Goal: Use online tool/utility: Utilize a website feature to perform a specific function

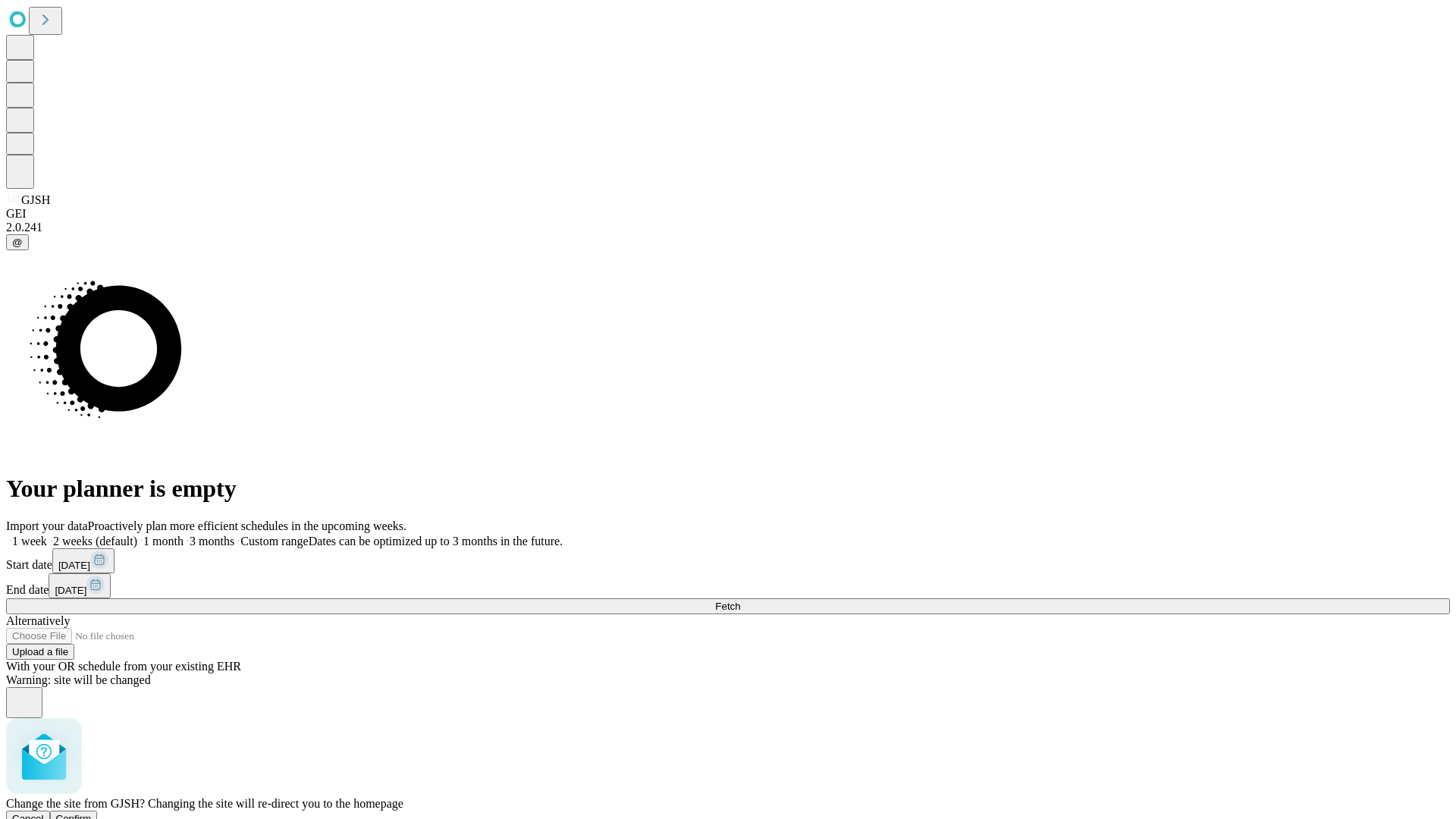
click at [92, 813] on span "Confirm" at bounding box center [74, 818] width 36 height 11
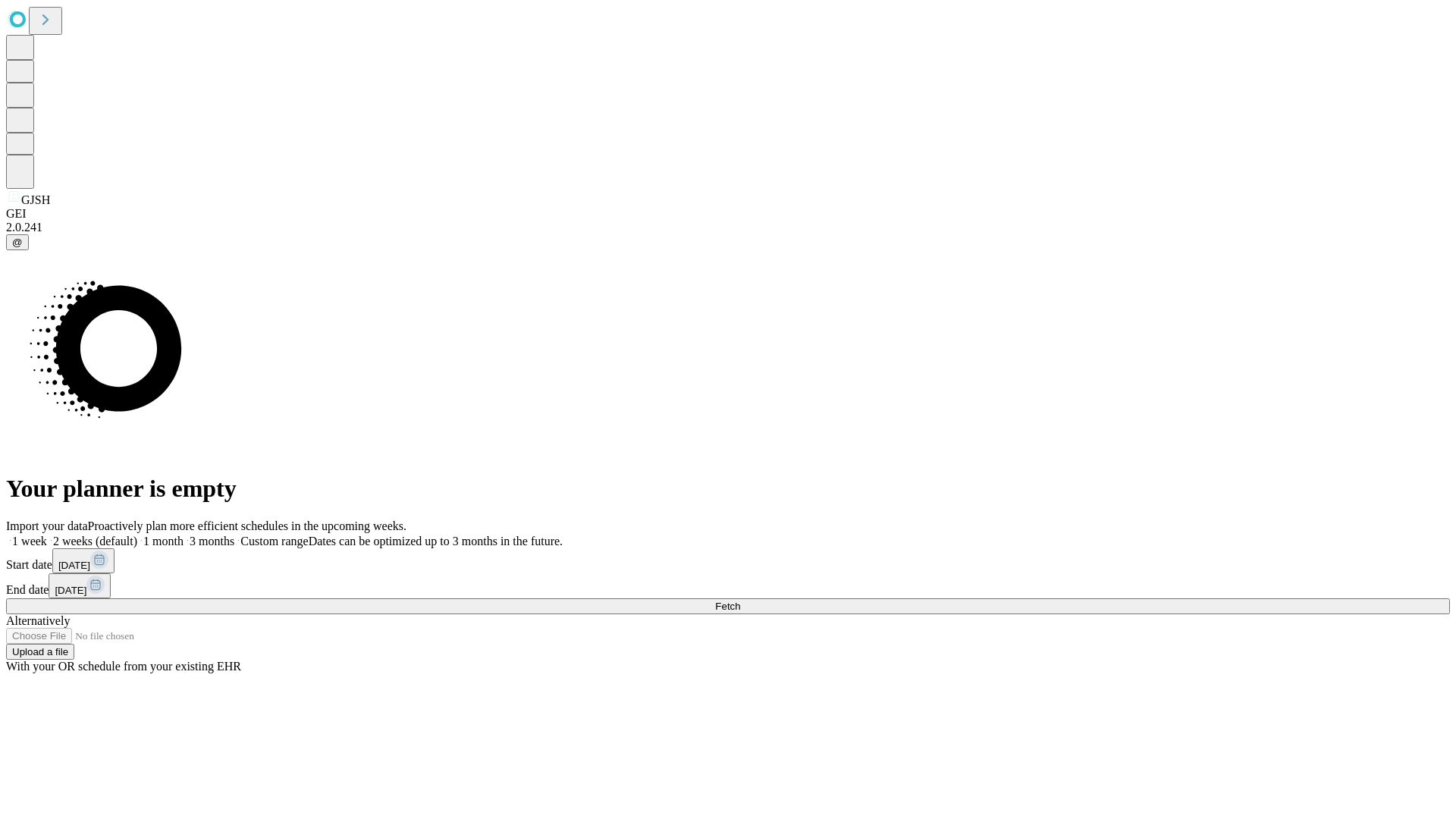
click at [47, 534] on label "1 week" at bounding box center [26, 540] width 41 height 13
click at [740, 601] on span "Fetch" at bounding box center [727, 606] width 25 height 11
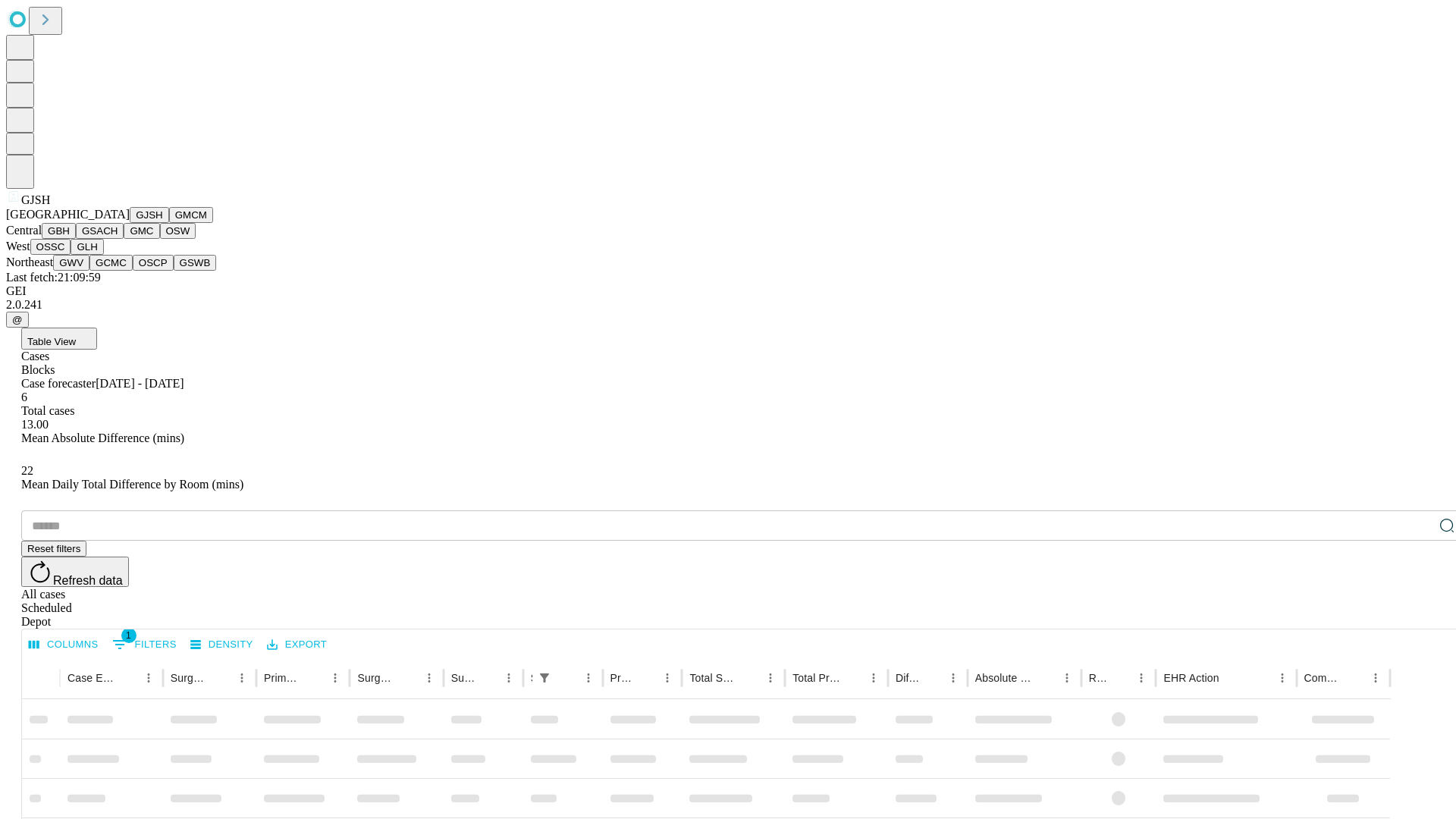
click at [169, 223] on button "GMCM" at bounding box center [191, 215] width 44 height 16
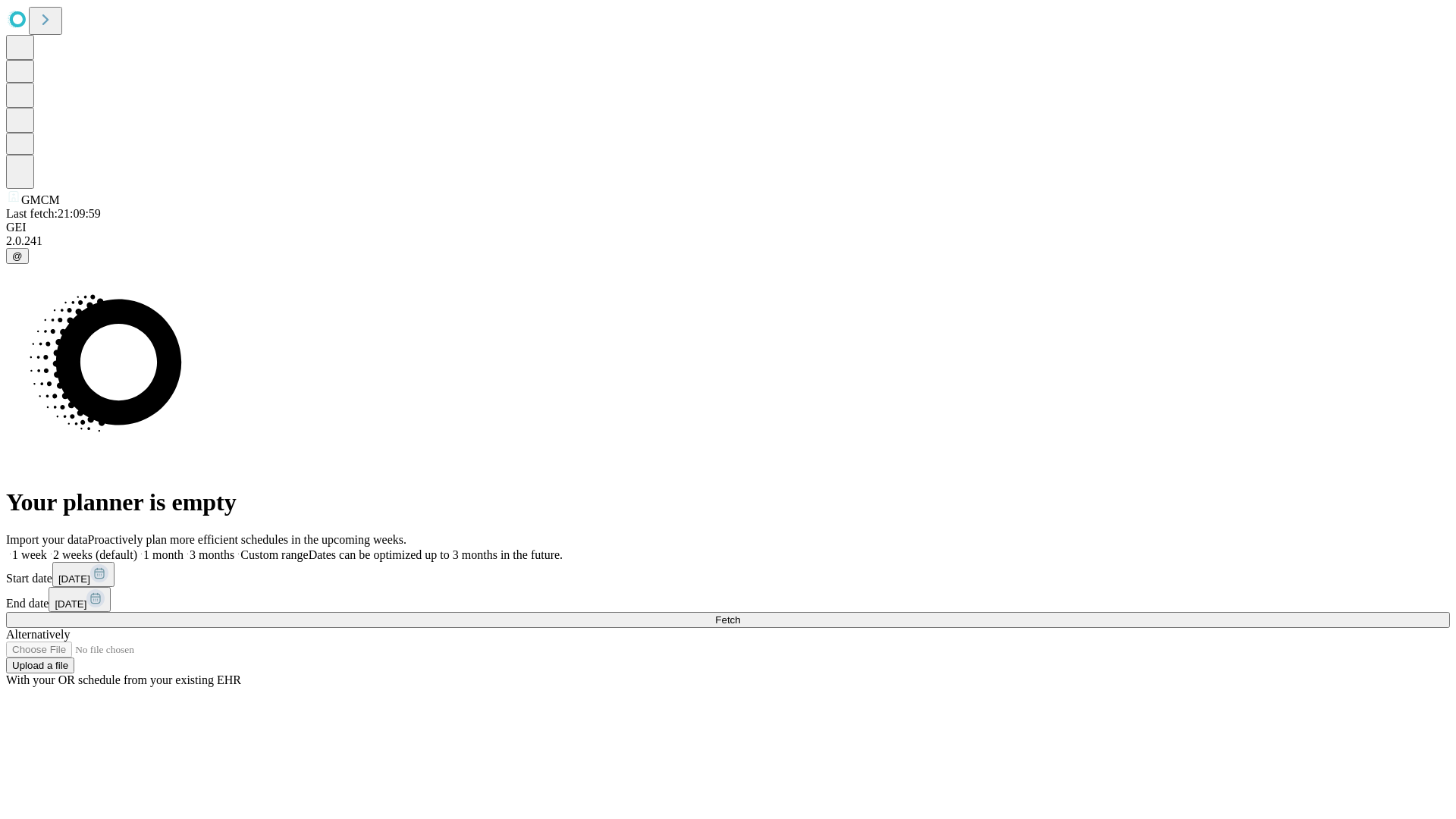
click at [740, 615] on span "Fetch" at bounding box center [727, 620] width 25 height 11
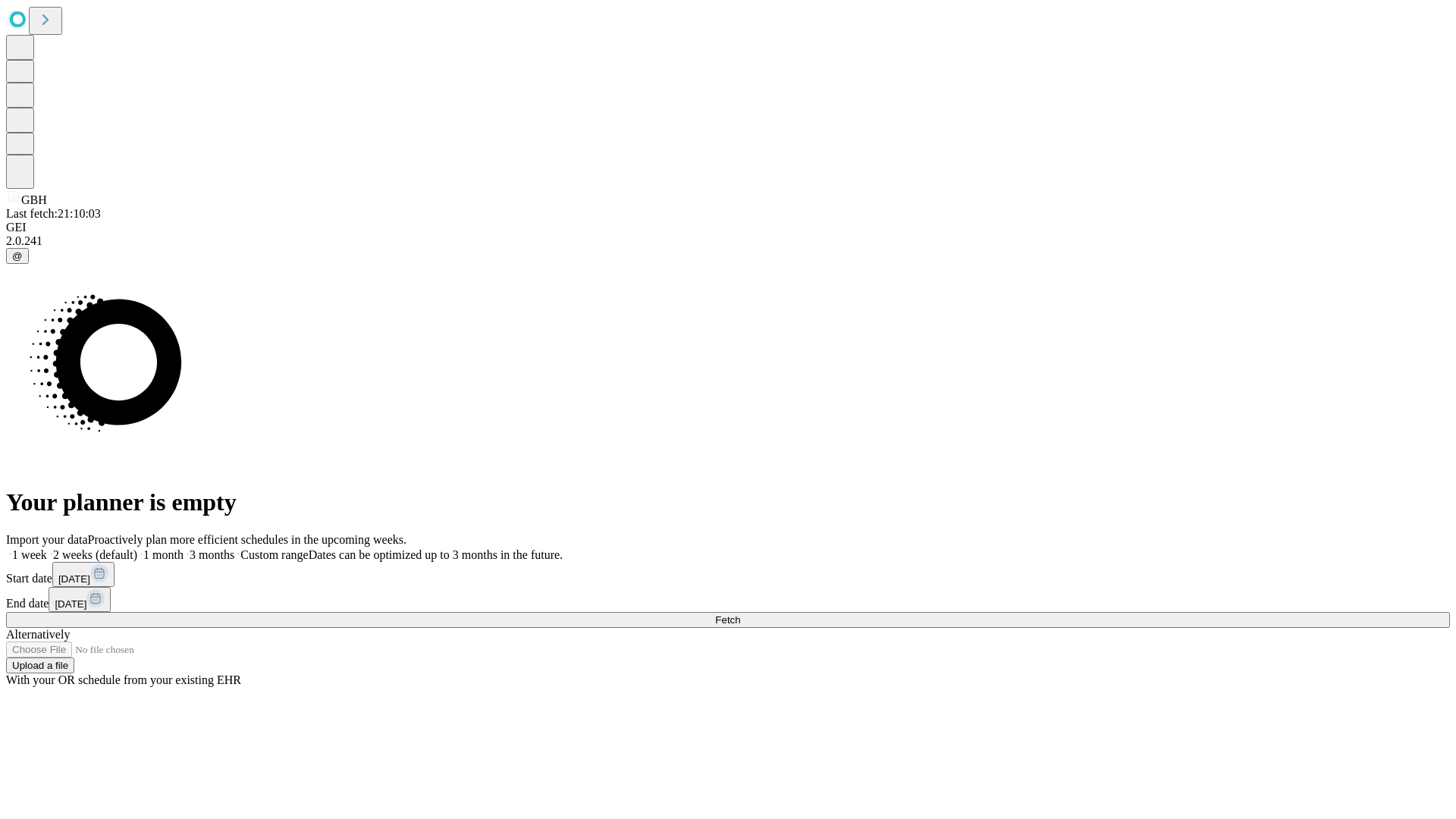
click at [47, 548] on label "1 week" at bounding box center [26, 554] width 41 height 13
click at [740, 615] on span "Fetch" at bounding box center [727, 620] width 25 height 11
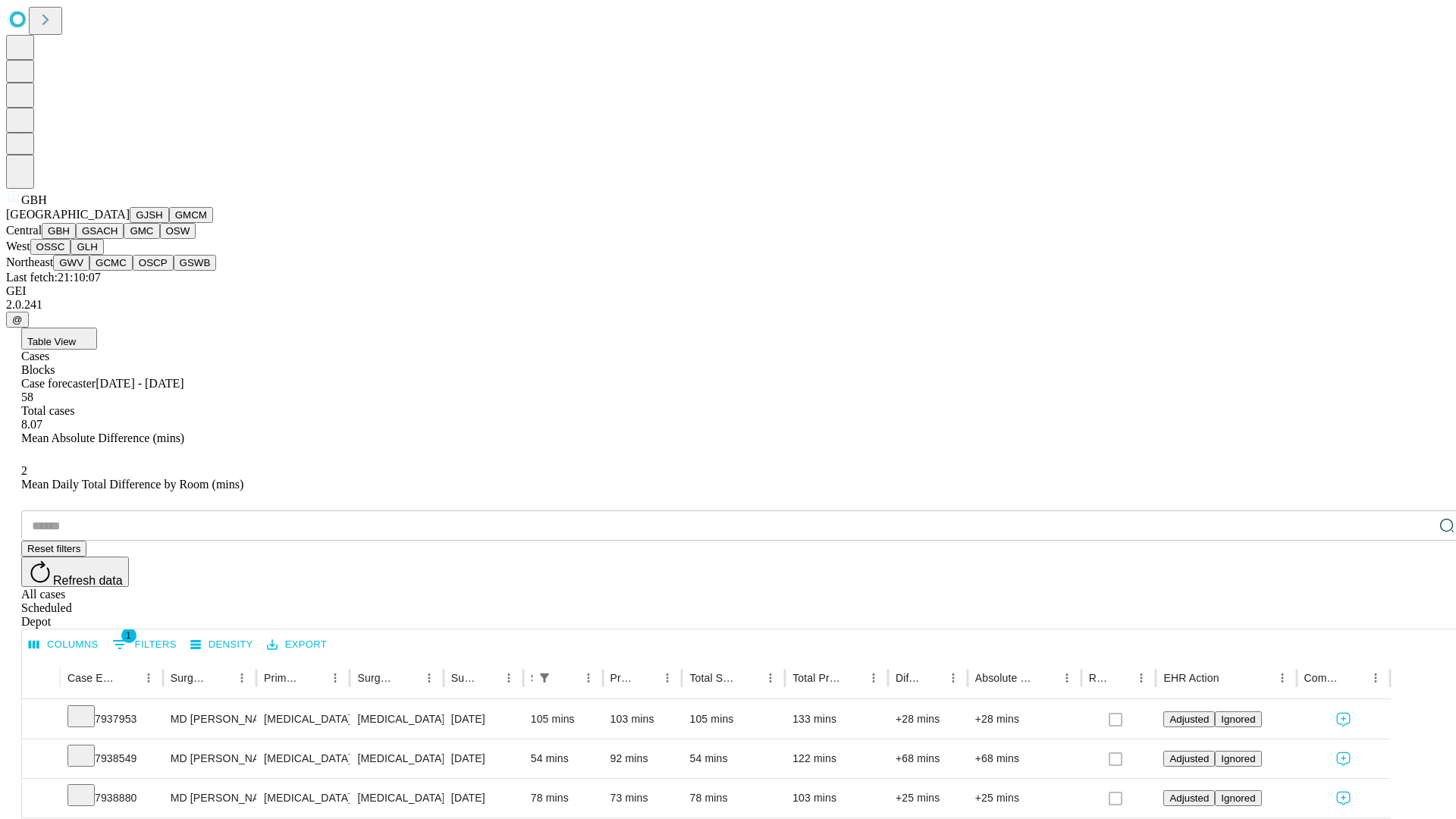
click at [118, 239] on button "GSACH" at bounding box center [99, 231] width 48 height 16
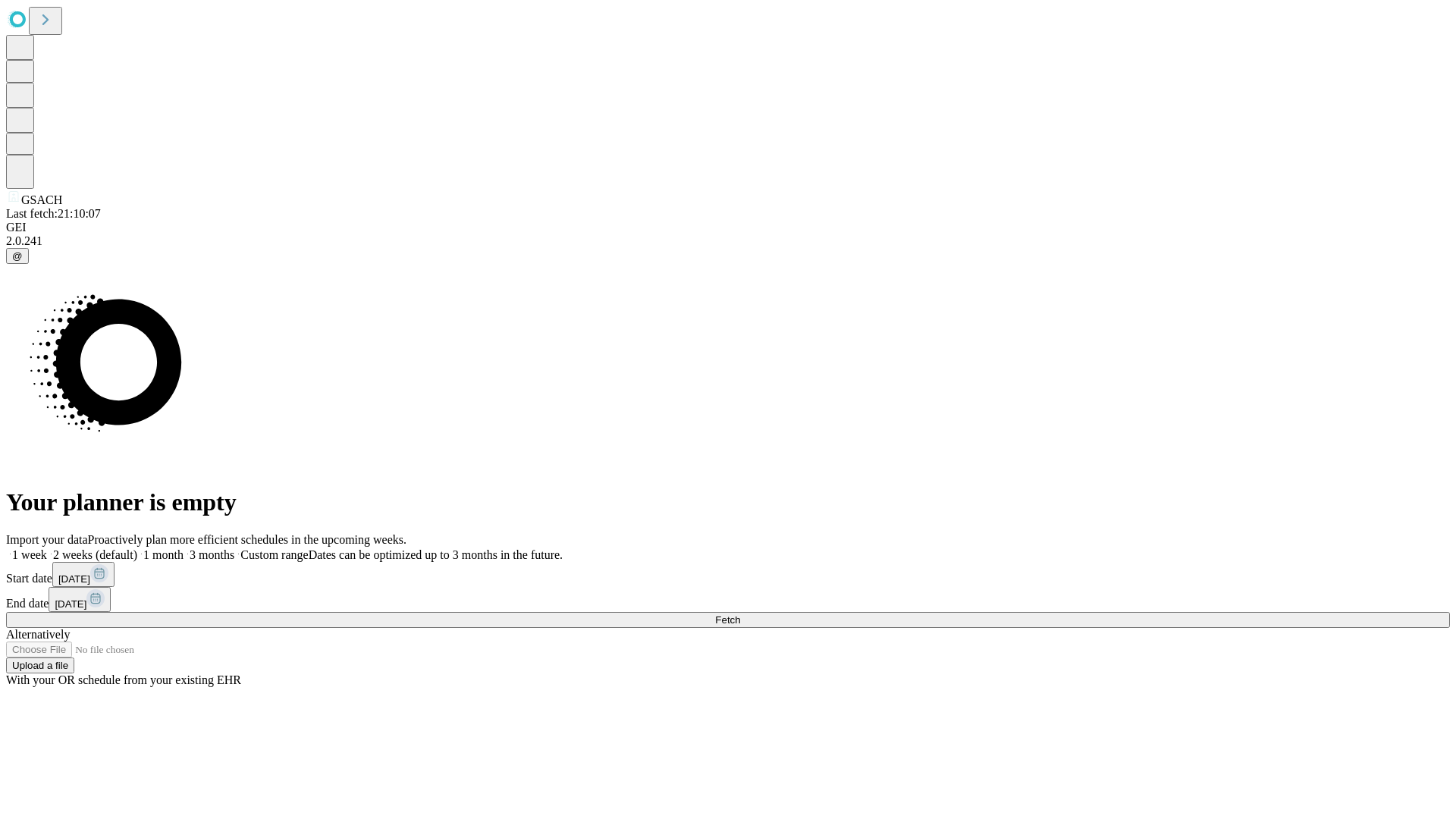
click at [47, 548] on label "1 week" at bounding box center [26, 554] width 41 height 13
click at [740, 615] on span "Fetch" at bounding box center [727, 620] width 25 height 11
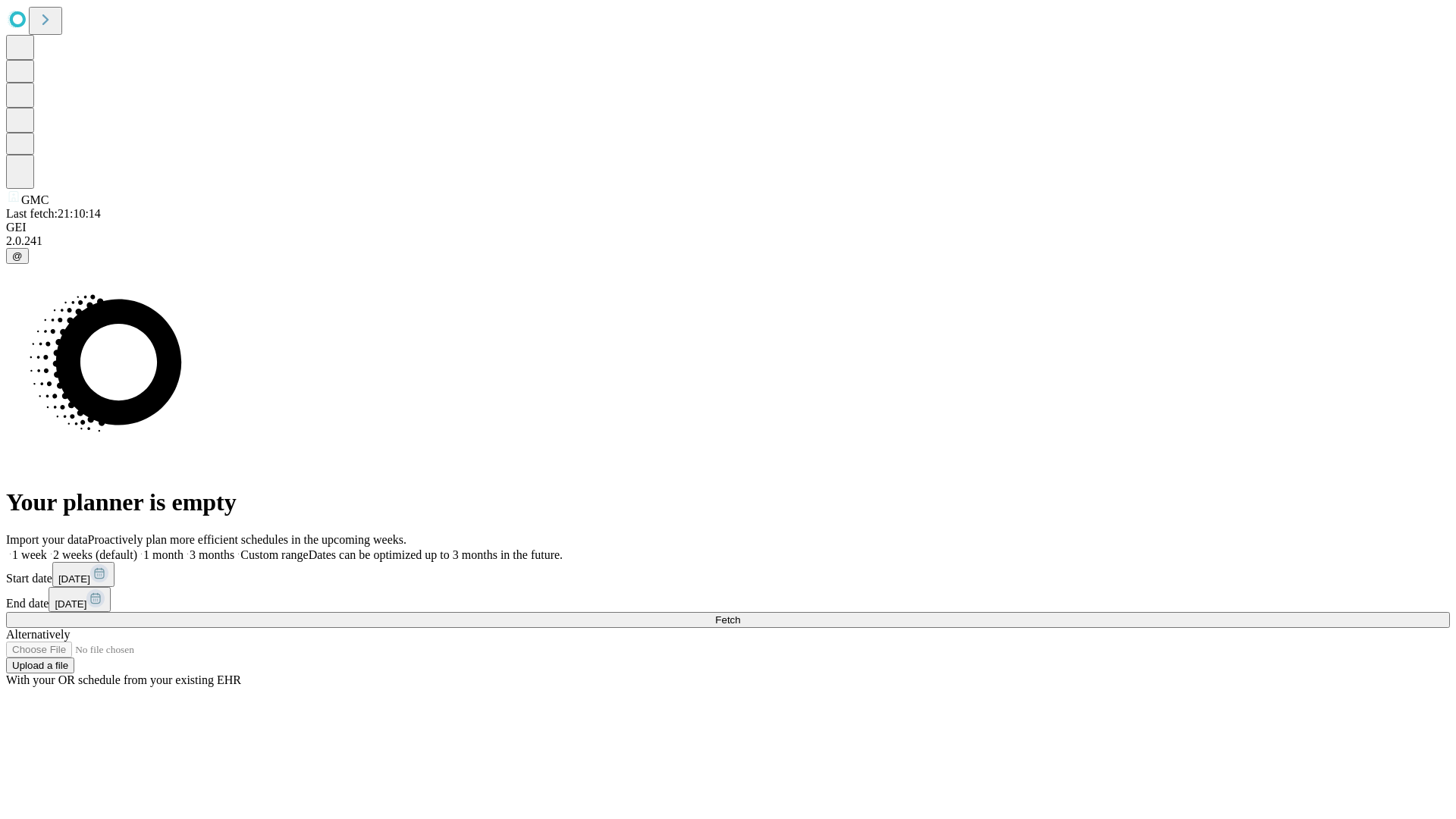
click at [47, 548] on label "1 week" at bounding box center [26, 554] width 41 height 13
click at [740, 615] on span "Fetch" at bounding box center [727, 620] width 25 height 11
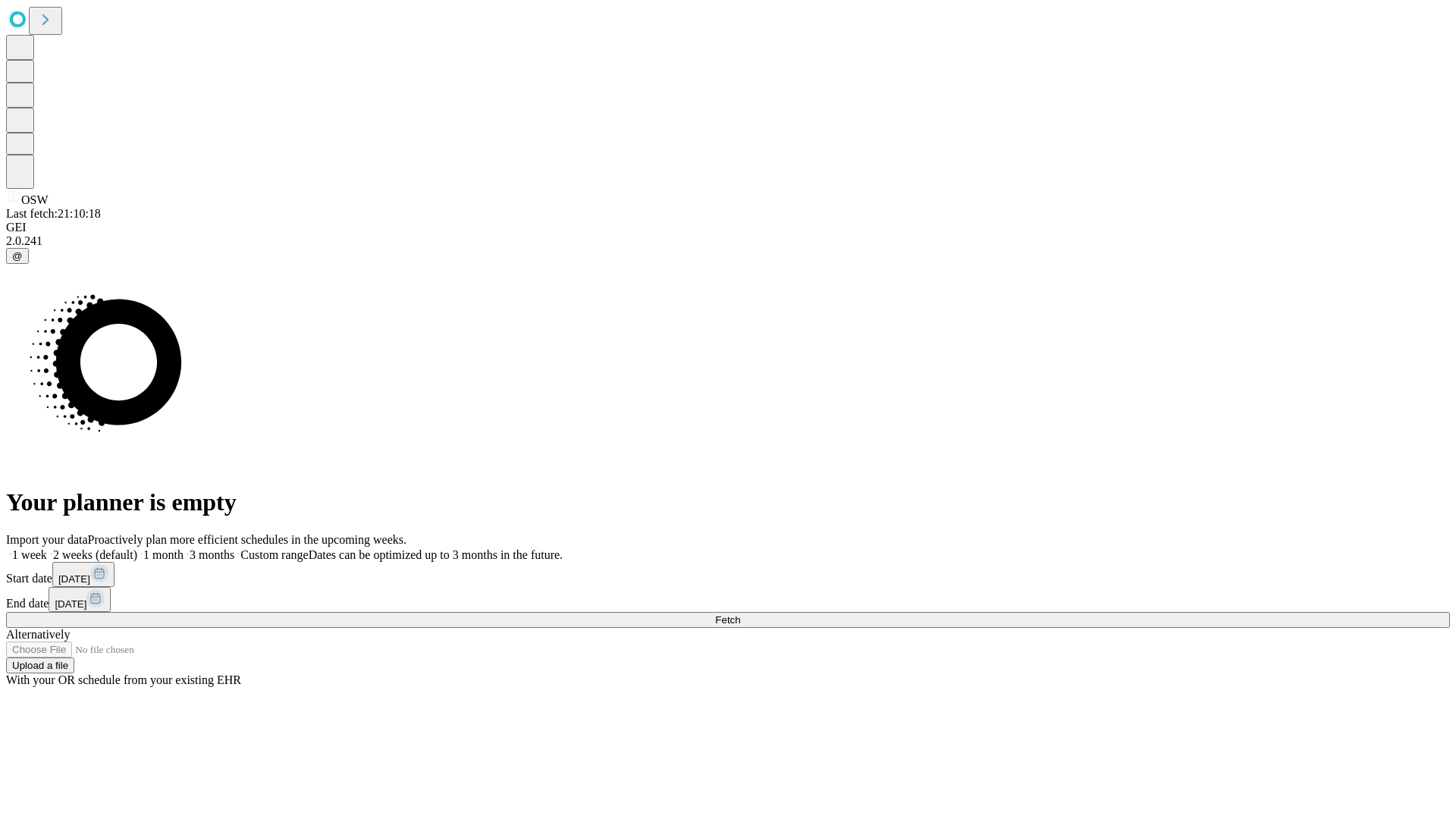
click at [47, 548] on label "1 week" at bounding box center [26, 554] width 41 height 13
click at [740, 615] on span "Fetch" at bounding box center [727, 620] width 25 height 11
click at [47, 548] on label "1 week" at bounding box center [26, 554] width 41 height 13
click at [740, 615] on span "Fetch" at bounding box center [727, 620] width 25 height 11
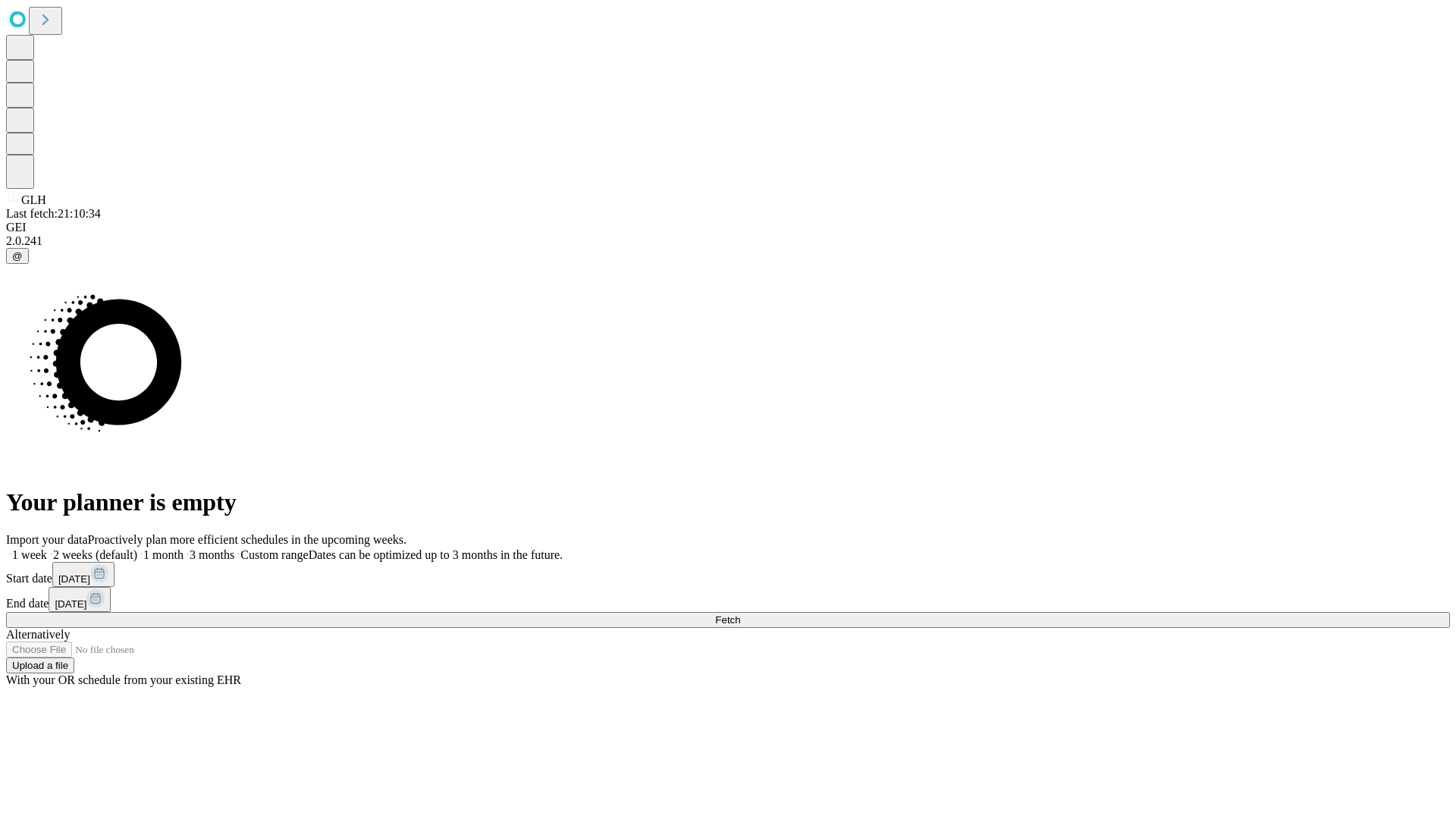
click at [47, 548] on label "1 week" at bounding box center [26, 554] width 41 height 13
click at [740, 615] on span "Fetch" at bounding box center [727, 620] width 25 height 11
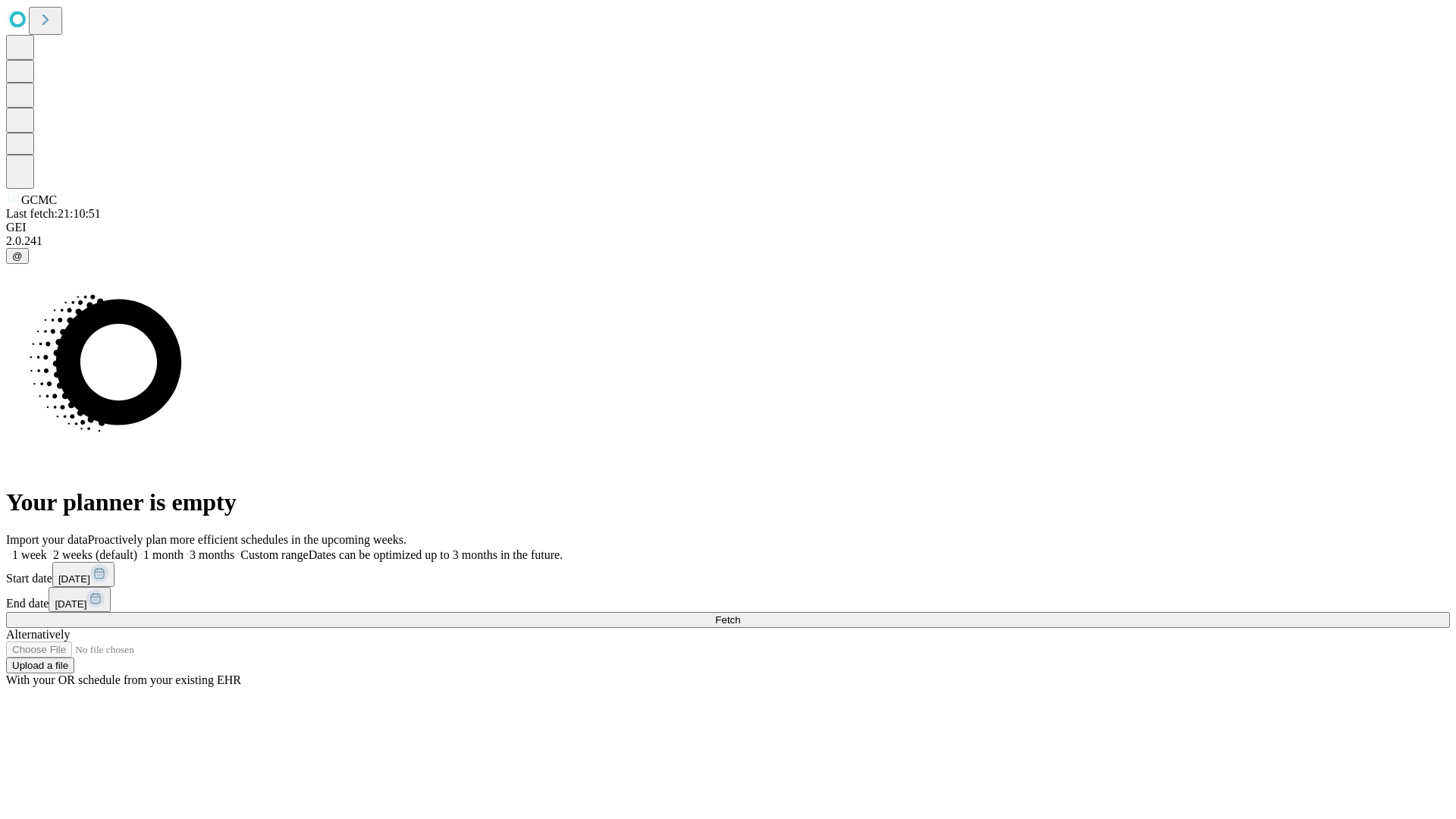
click at [47, 548] on label "1 week" at bounding box center [26, 554] width 41 height 13
click at [740, 615] on span "Fetch" at bounding box center [727, 620] width 25 height 11
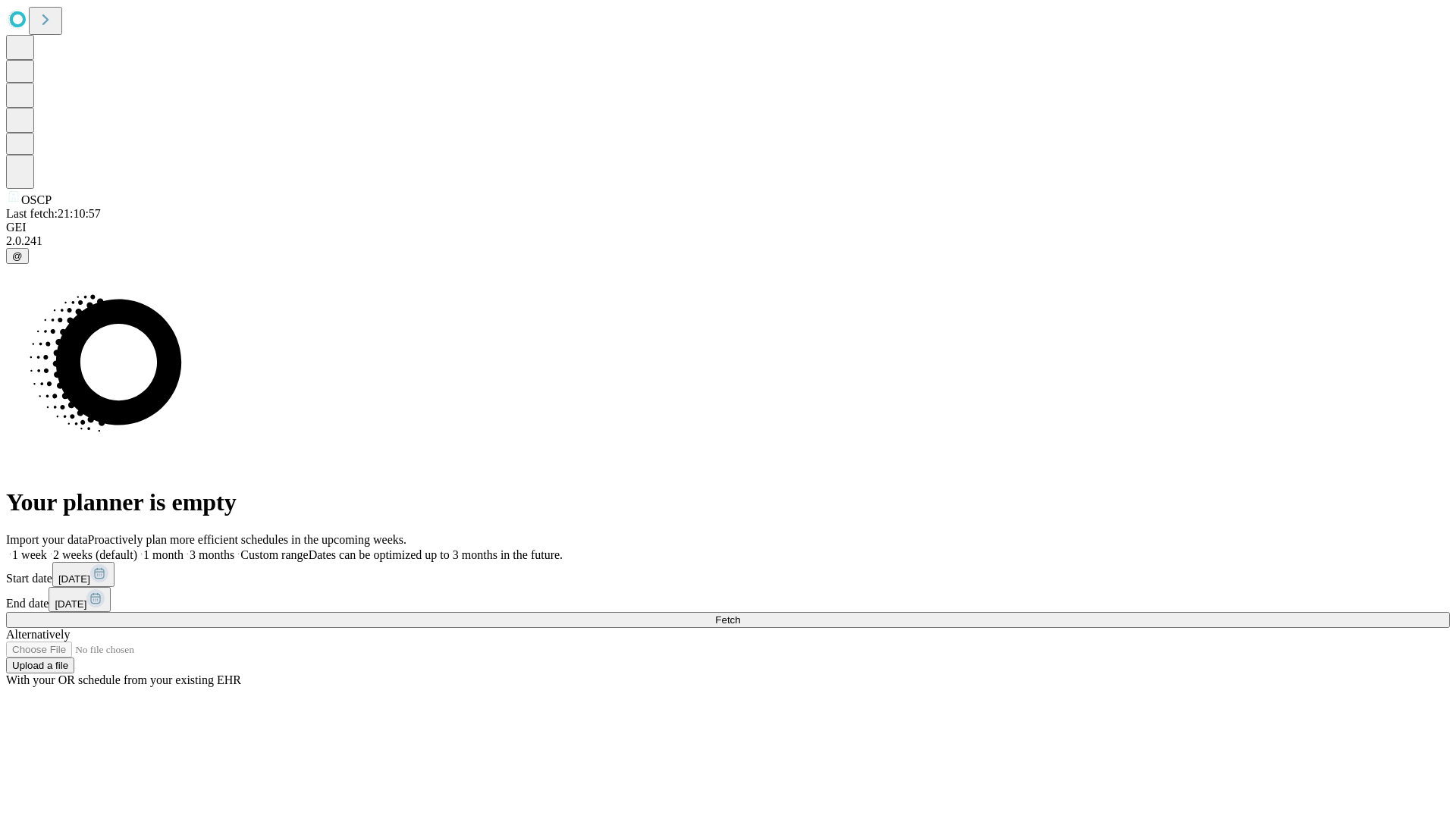
click at [47, 548] on label "1 week" at bounding box center [26, 554] width 41 height 13
click at [740, 615] on span "Fetch" at bounding box center [727, 620] width 25 height 11
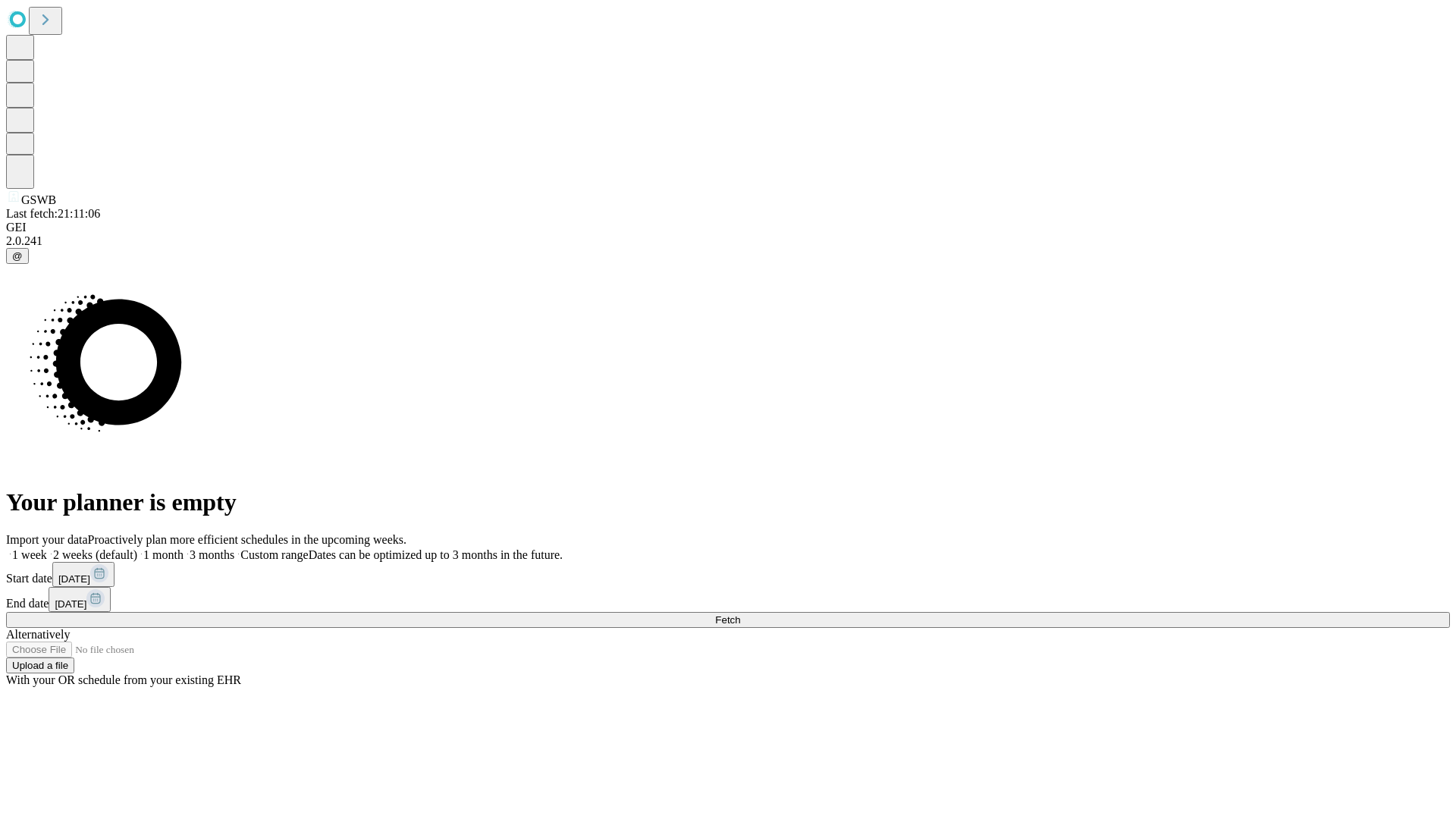
click at [47, 548] on label "1 week" at bounding box center [26, 554] width 41 height 13
click at [740, 615] on span "Fetch" at bounding box center [727, 620] width 25 height 11
